Goal: Check status: Check status

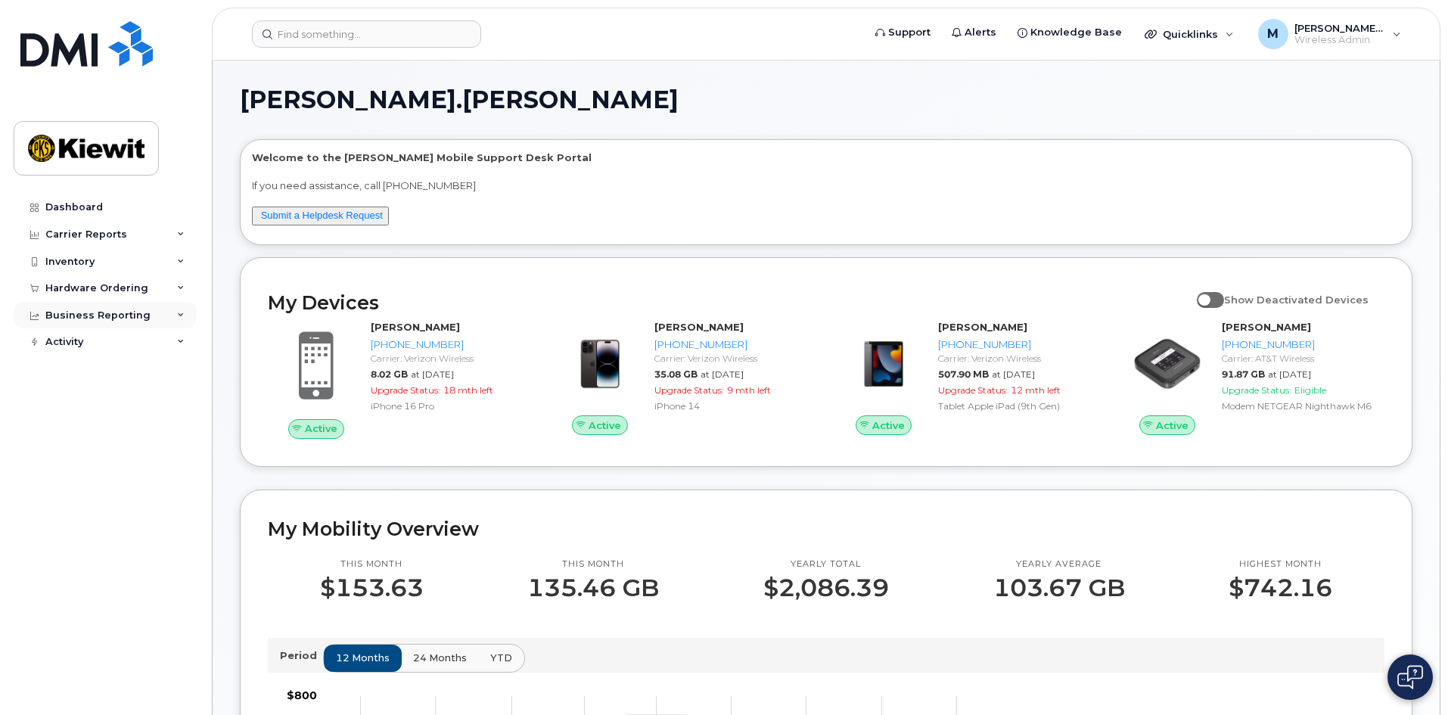
click at [95, 316] on div "Business Reporting" at bounding box center [97, 315] width 105 height 12
click at [96, 286] on div "Hardware Ordering" at bounding box center [96, 288] width 103 height 12
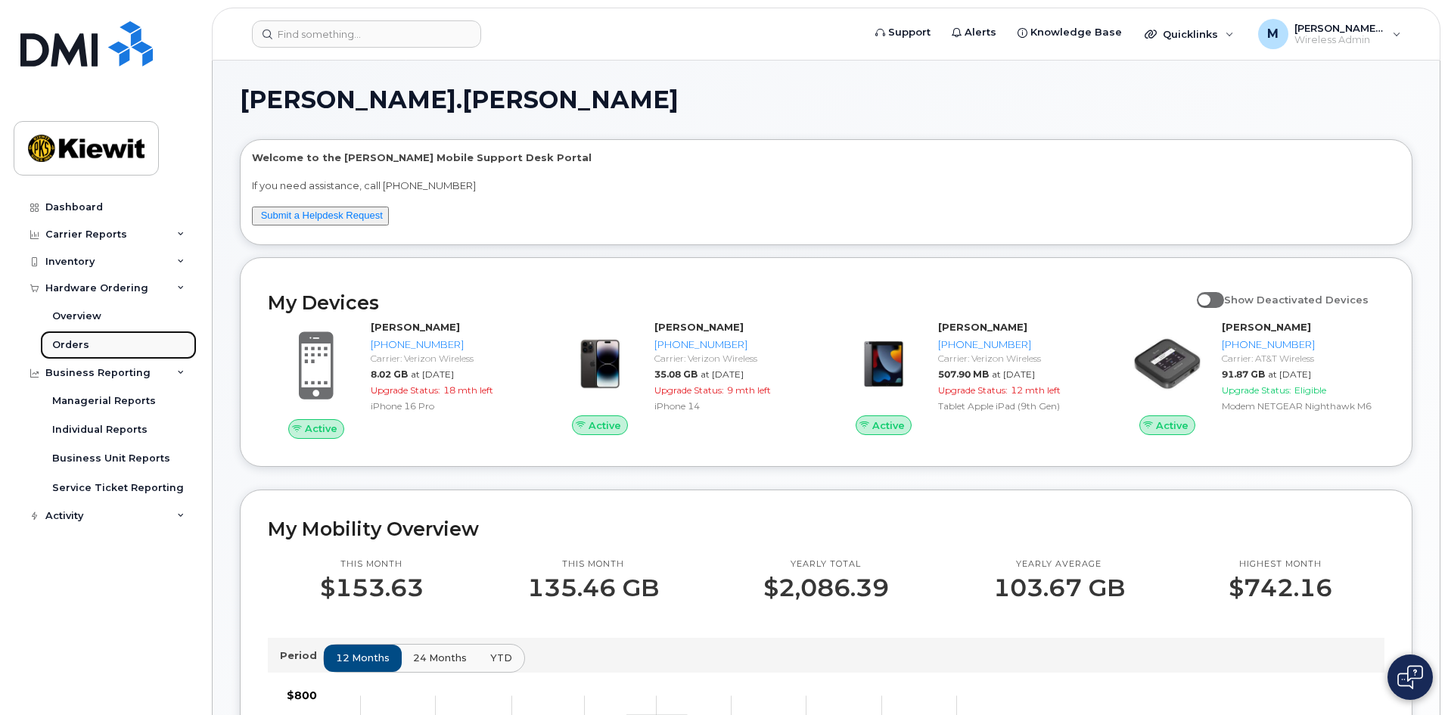
click at [87, 338] on link "Orders" at bounding box center [118, 345] width 157 height 29
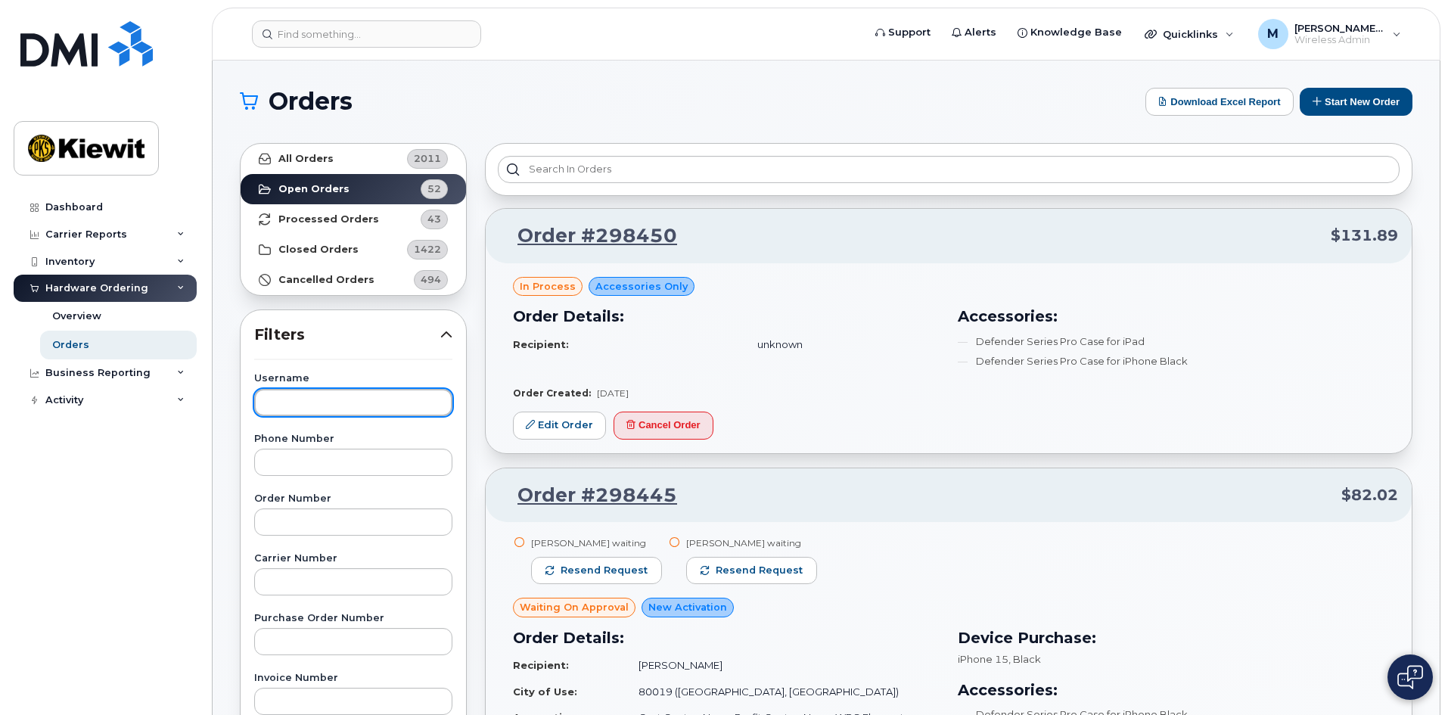
click at [365, 392] on input "text" at bounding box center [353, 402] width 198 height 27
type input "luke"
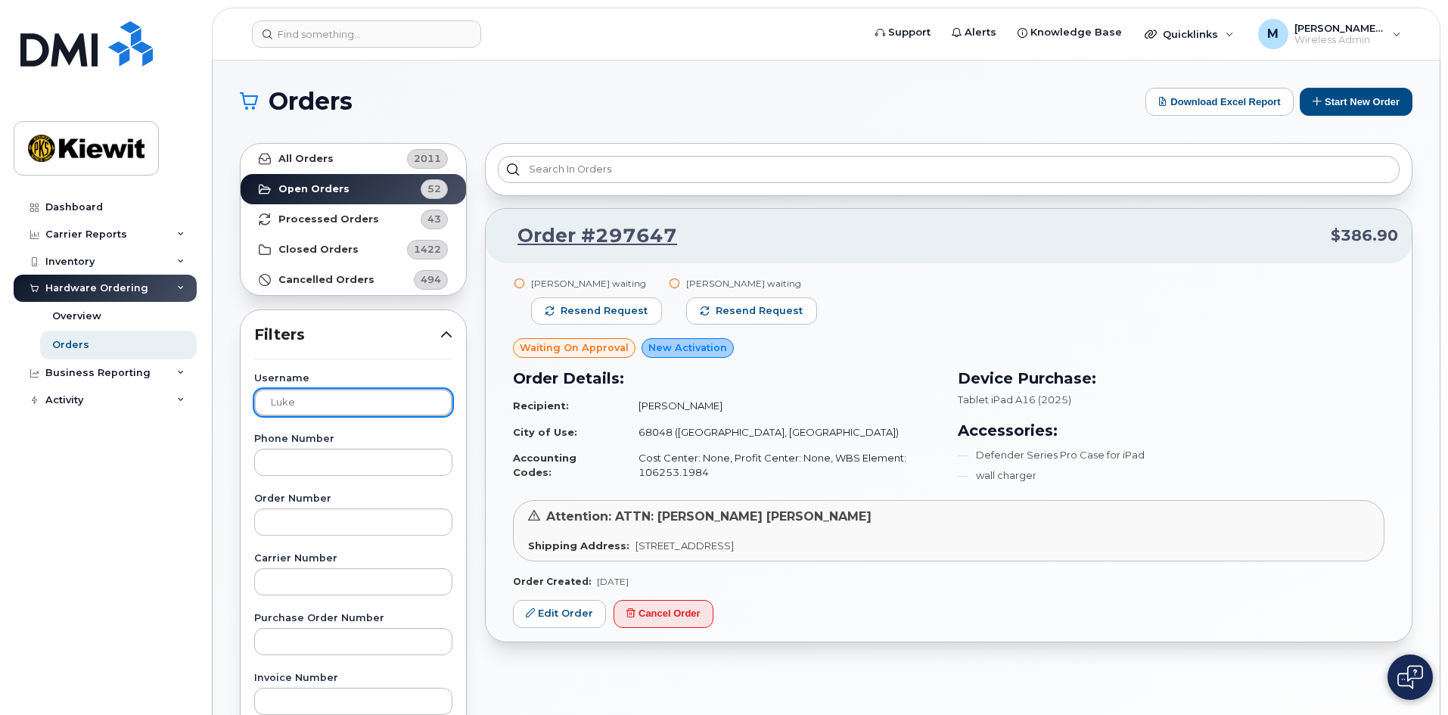
click at [329, 406] on input "luke" at bounding box center [353, 402] width 198 height 27
drag, startPoint x: 337, startPoint y: 415, endPoint x: 139, endPoint y: 402, distance: 197.8
click at [213, 402] on div "Support Alerts Knowledge Base Quicklinks Suspend / Cancel Device Change SIM Car…" at bounding box center [826, 638] width 1227 height 1155
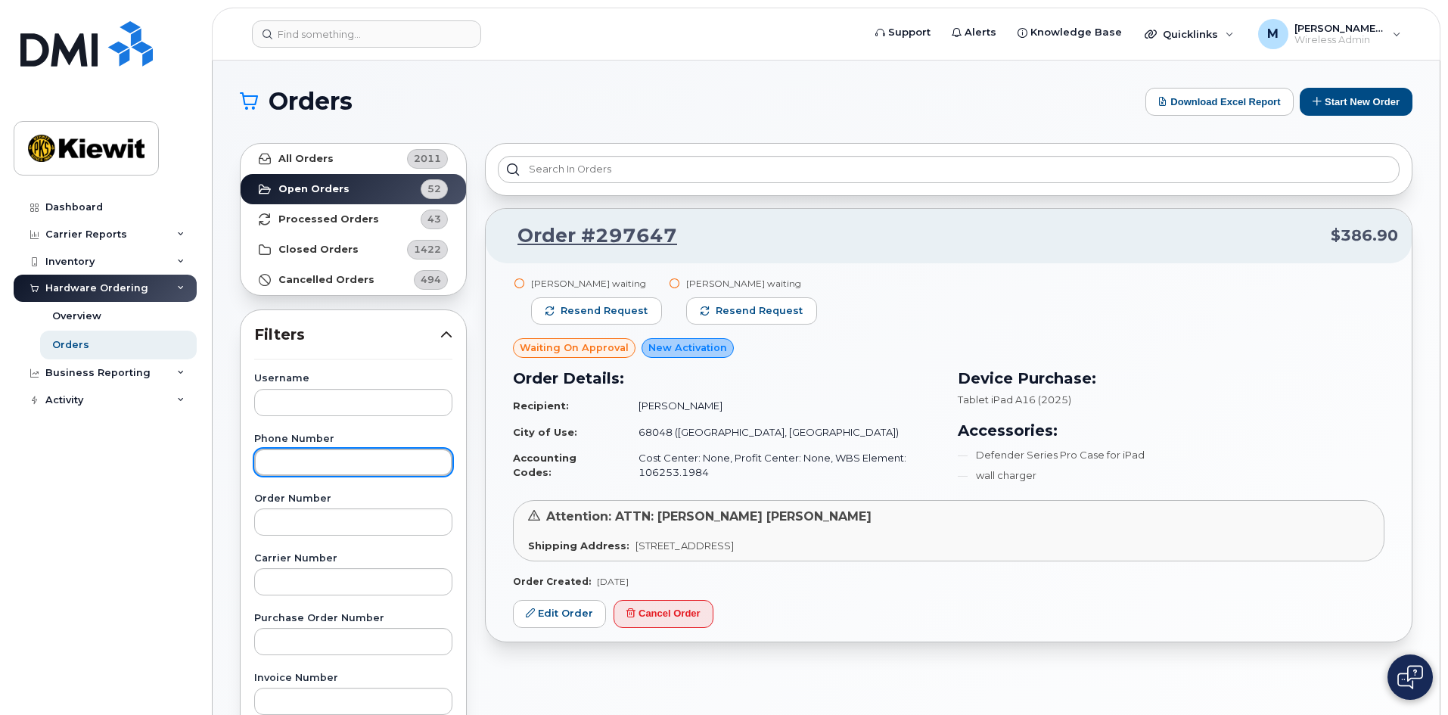
click at [347, 458] on input "text" at bounding box center [353, 462] width 198 height 27
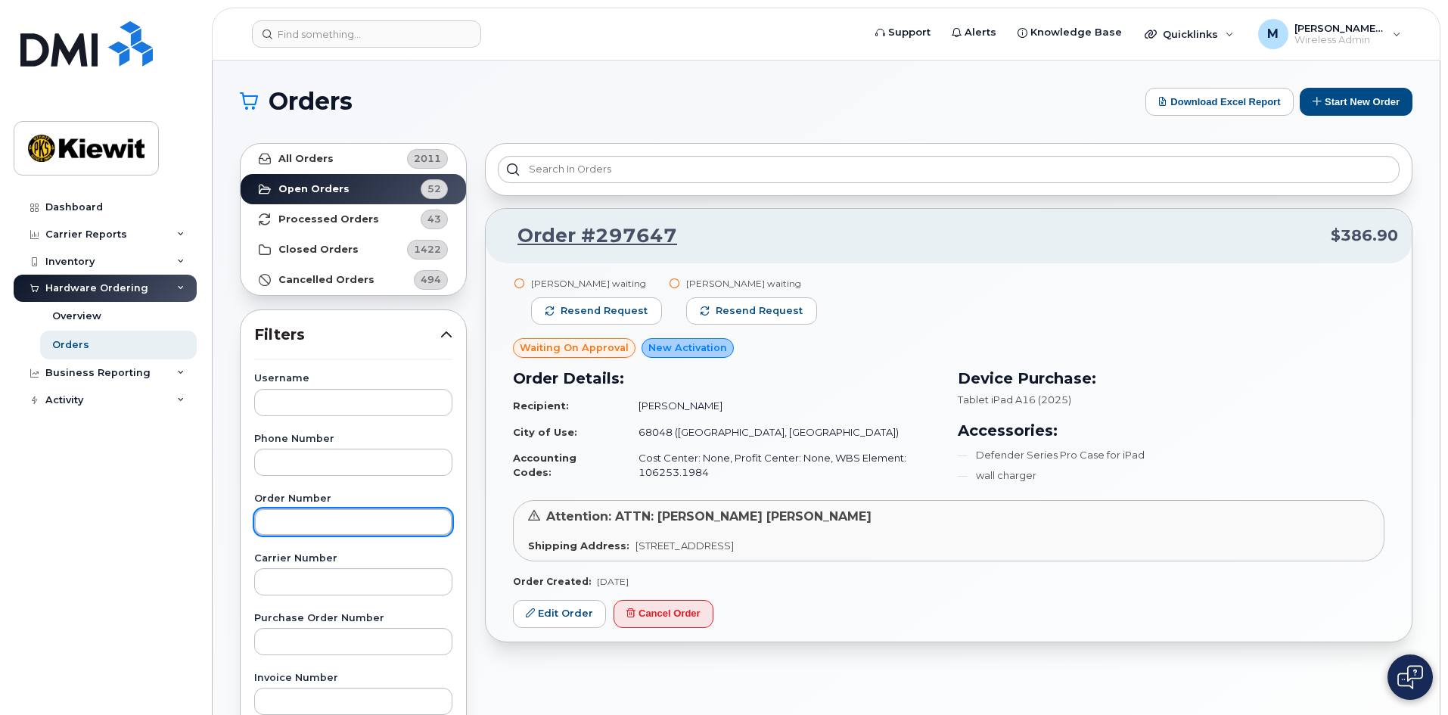
click at [317, 521] on input "text" at bounding box center [353, 521] width 198 height 27
type input "298224"
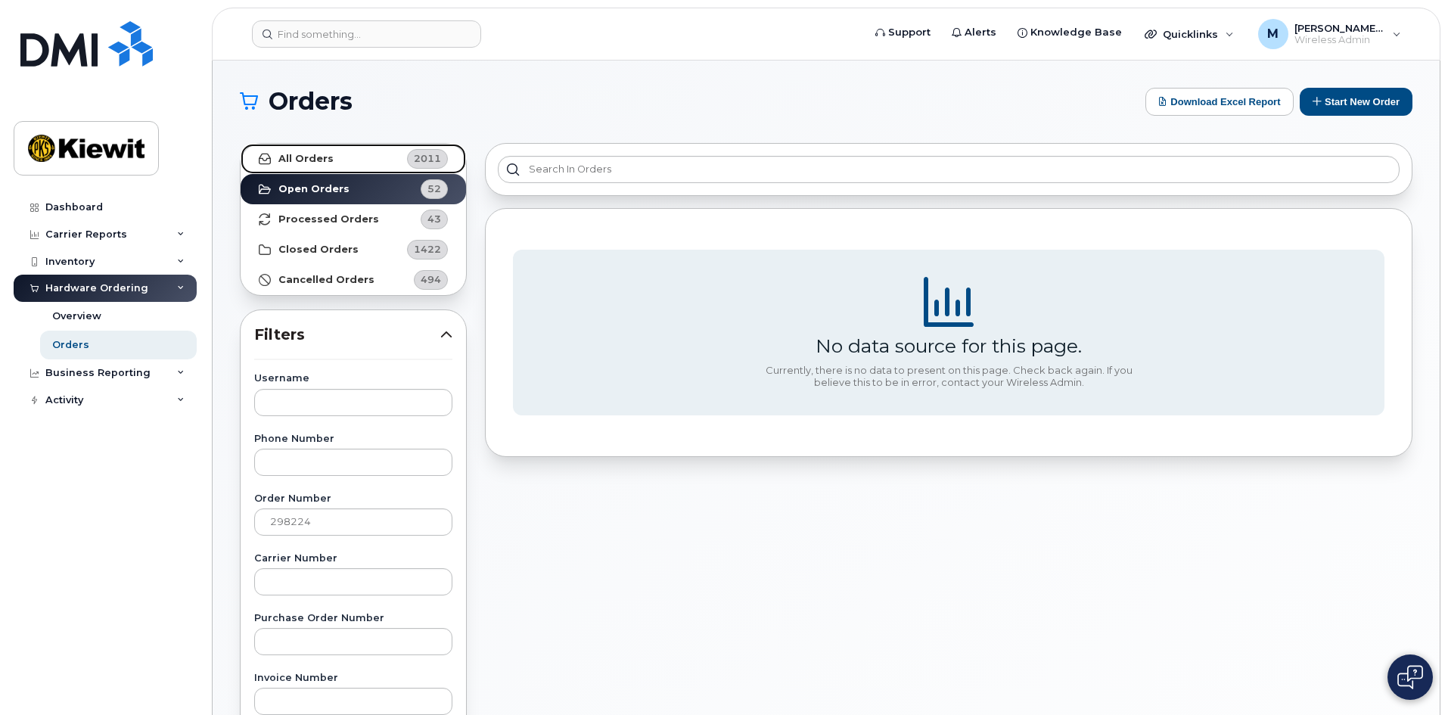
click at [322, 162] on strong "All Orders" at bounding box center [305, 159] width 55 height 12
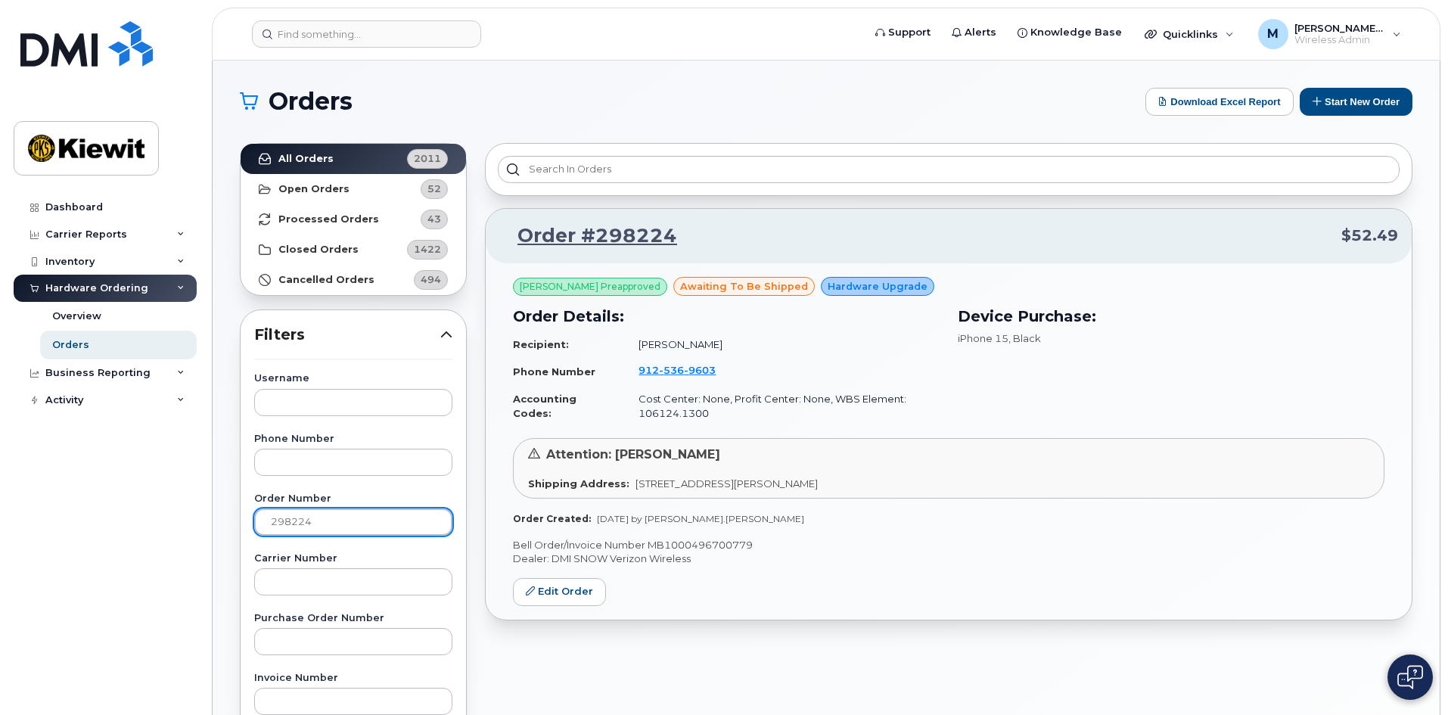
click at [368, 532] on input "298224" at bounding box center [353, 521] width 198 height 27
click at [819, 563] on p "Dealer: DMI SNOW Verizon Wireless" at bounding box center [949, 559] width 872 height 14
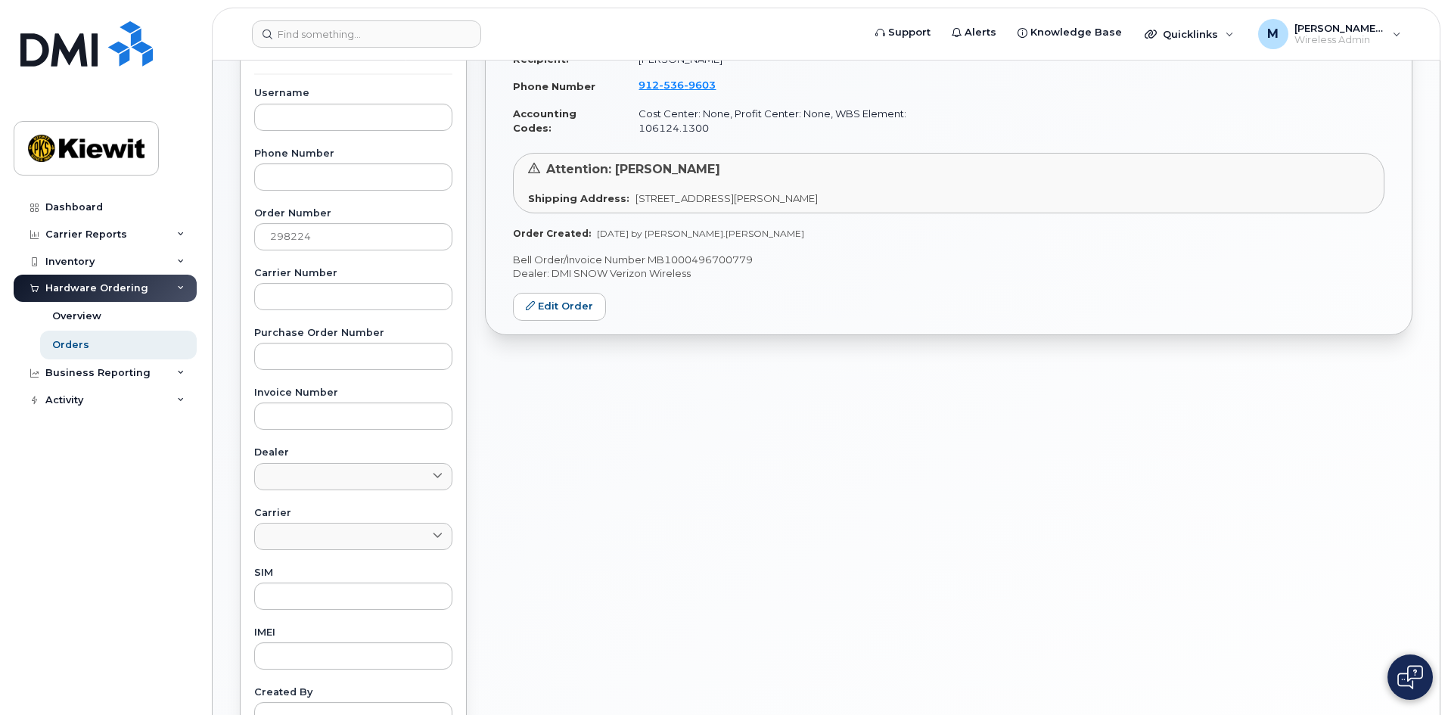
scroll to position [76, 0]
